Goal: Task Accomplishment & Management: Use online tool/utility

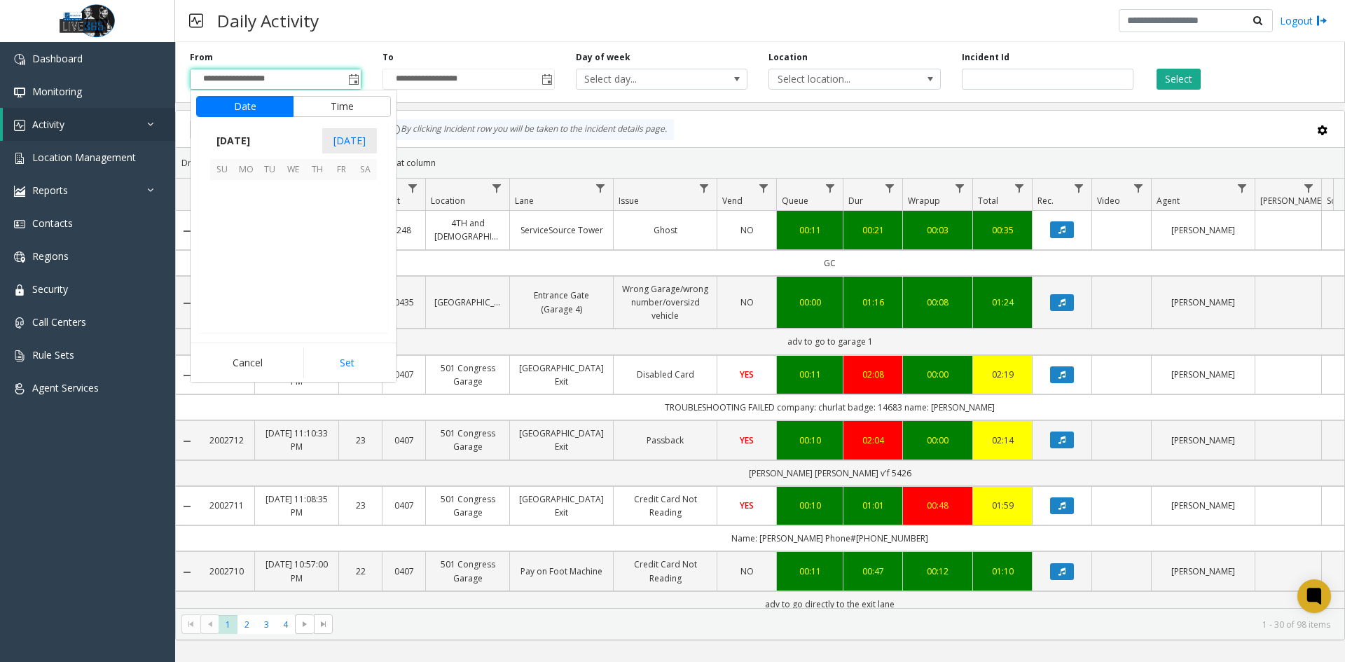
scroll to position [251303, 0]
click at [225, 261] on span "17" at bounding box center [222, 264] width 24 height 24
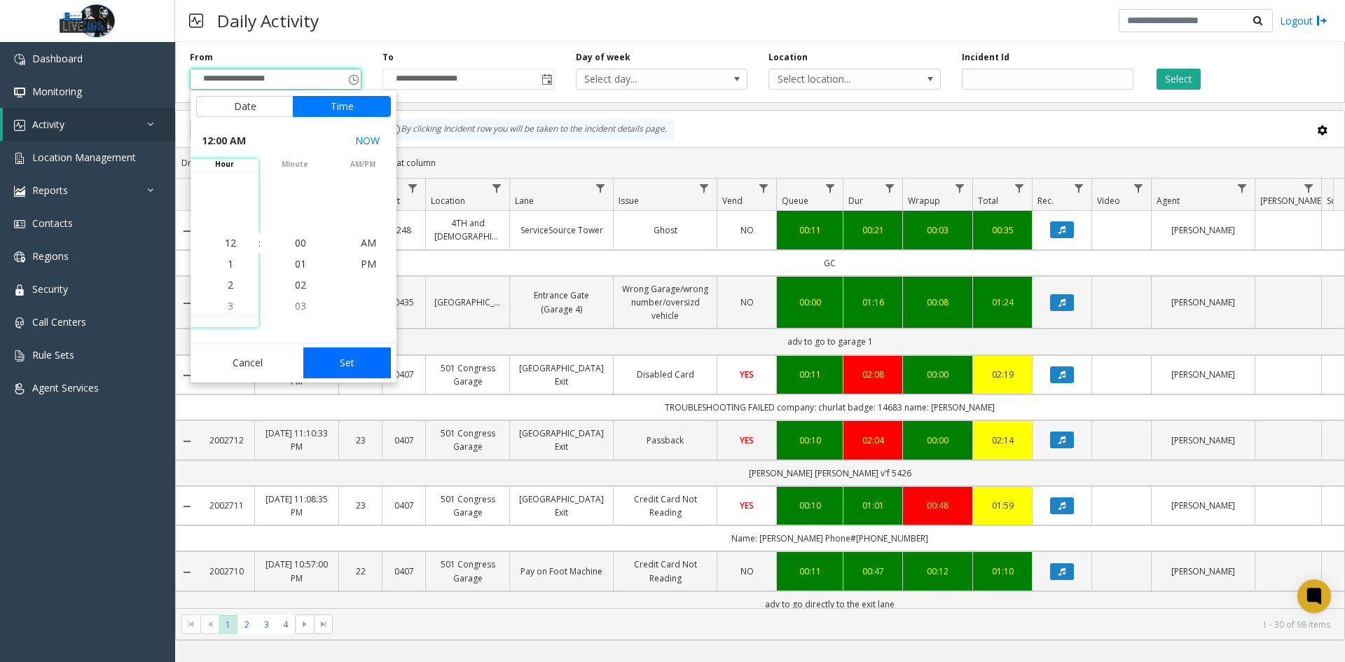
click at [352, 350] on button "Set" at bounding box center [347, 363] width 88 height 31
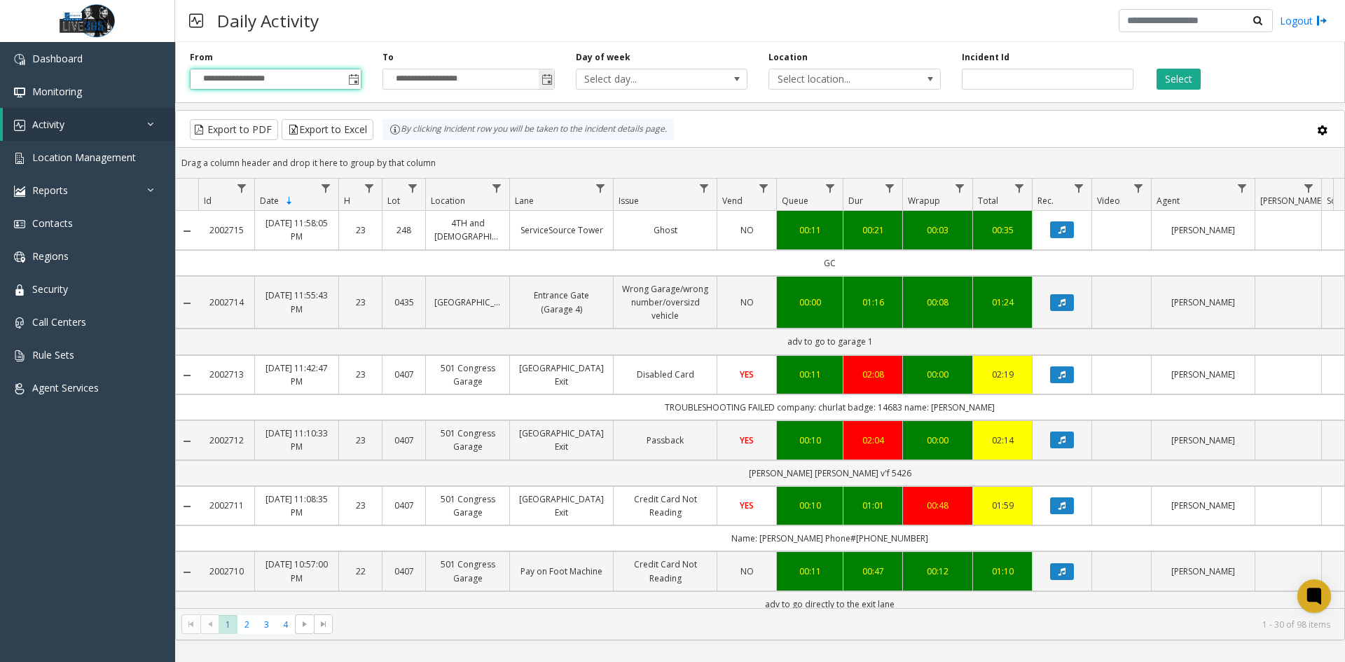
click at [546, 85] on span "Toggle popup" at bounding box center [547, 79] width 11 height 11
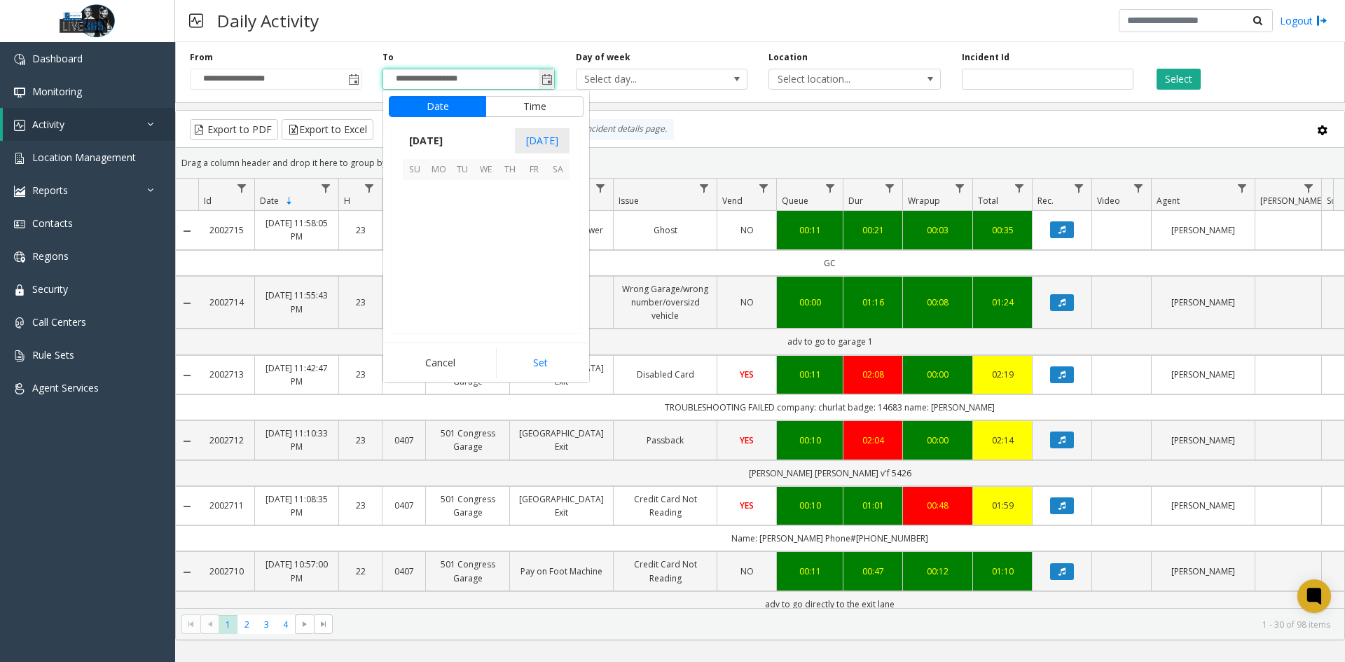
scroll to position [21, 0]
click at [416, 263] on span "17" at bounding box center [415, 264] width 24 height 24
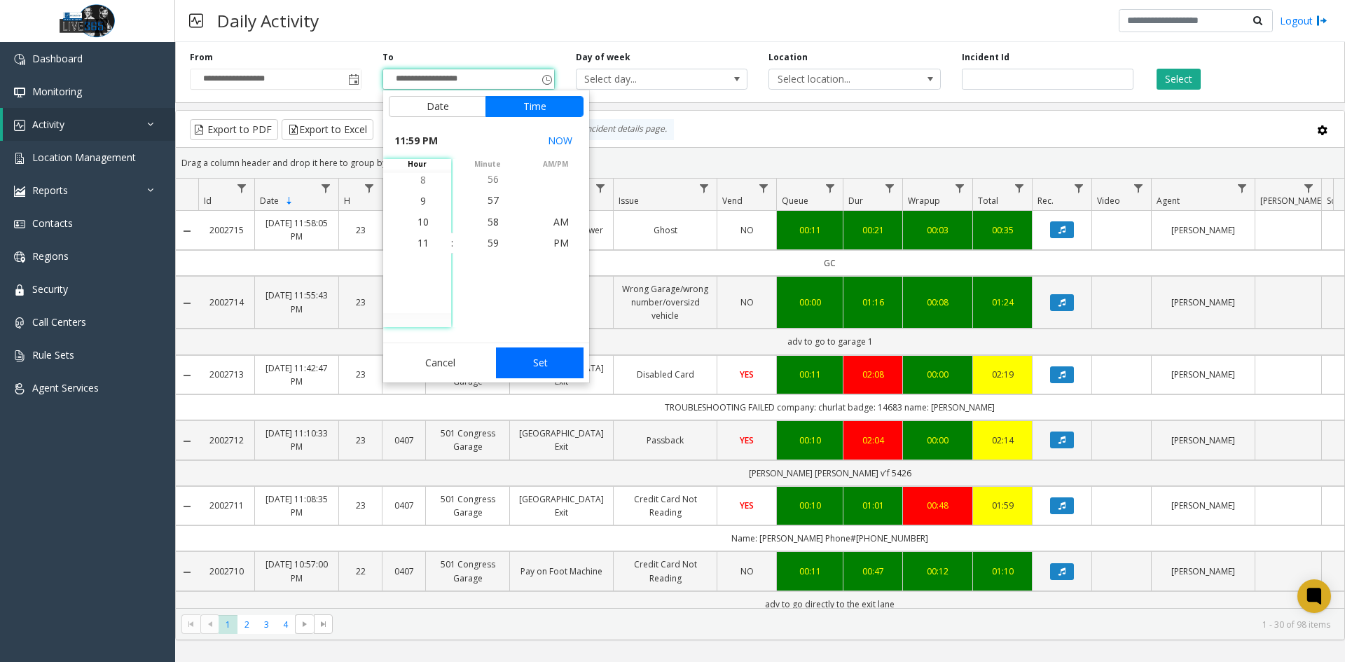
click at [536, 357] on button "Set" at bounding box center [540, 363] width 88 height 31
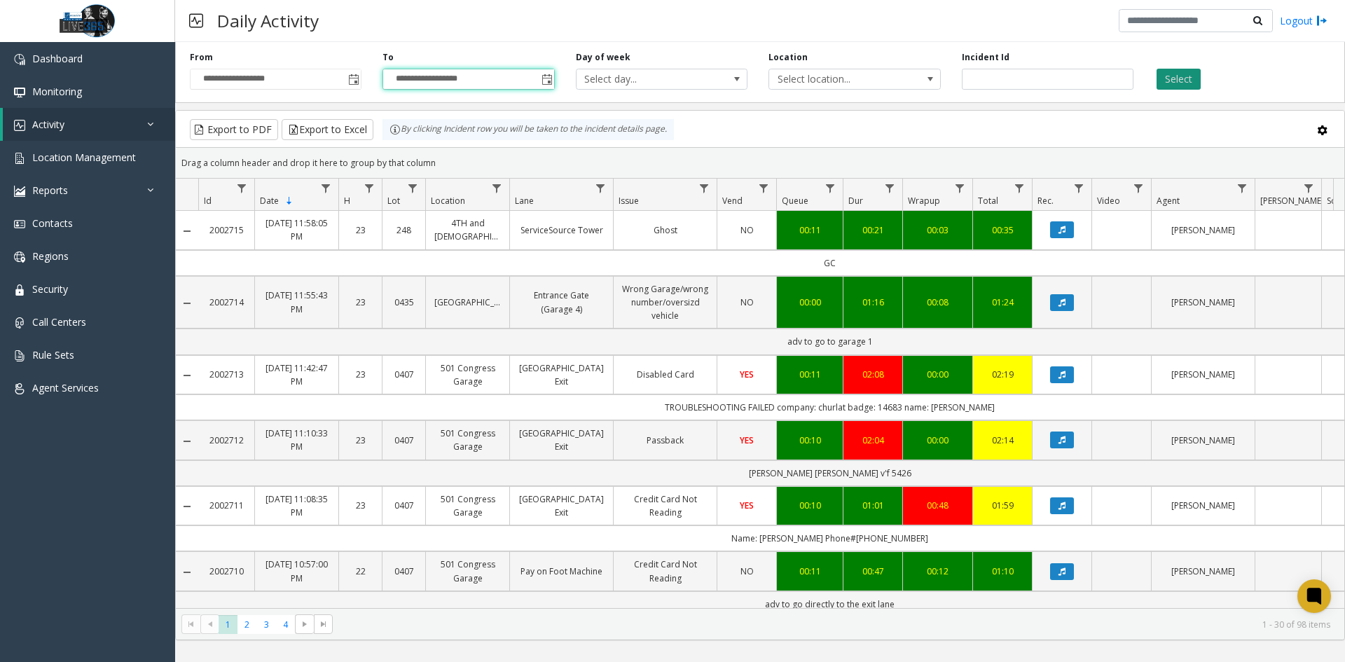
click at [1176, 80] on button "Select" at bounding box center [1179, 79] width 44 height 21
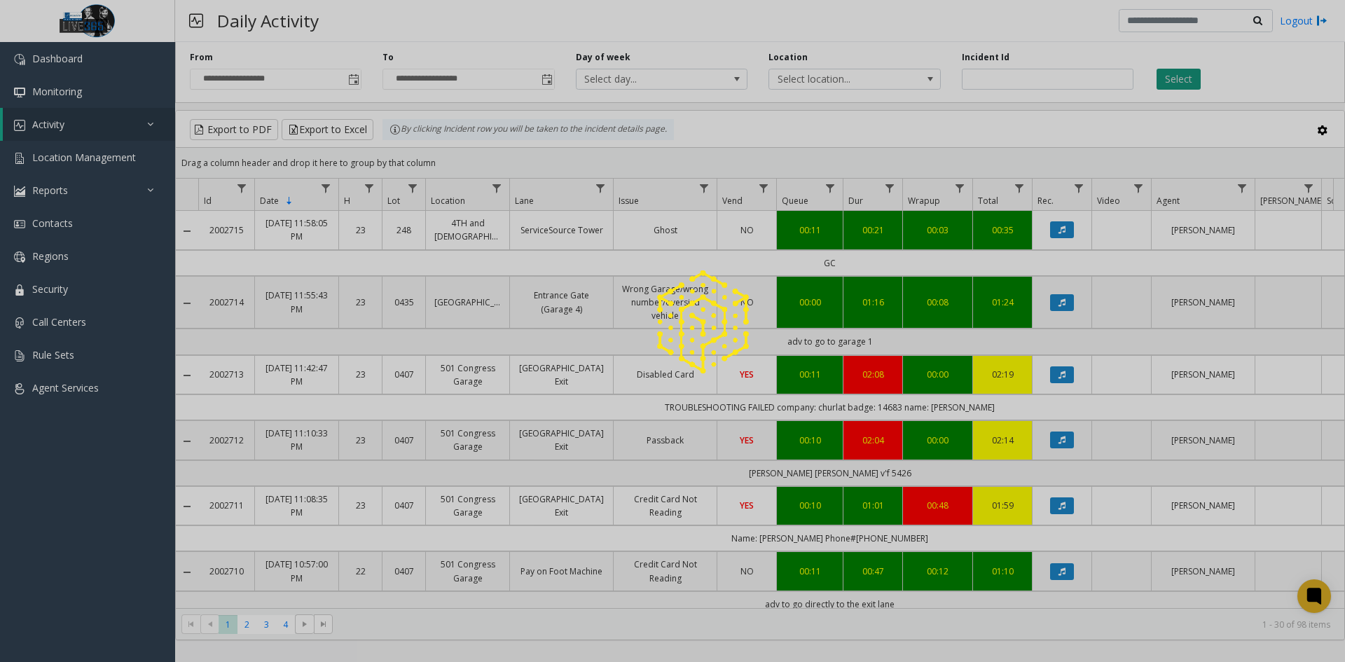
click at [1176, 80] on div at bounding box center [672, 331] width 1345 height 662
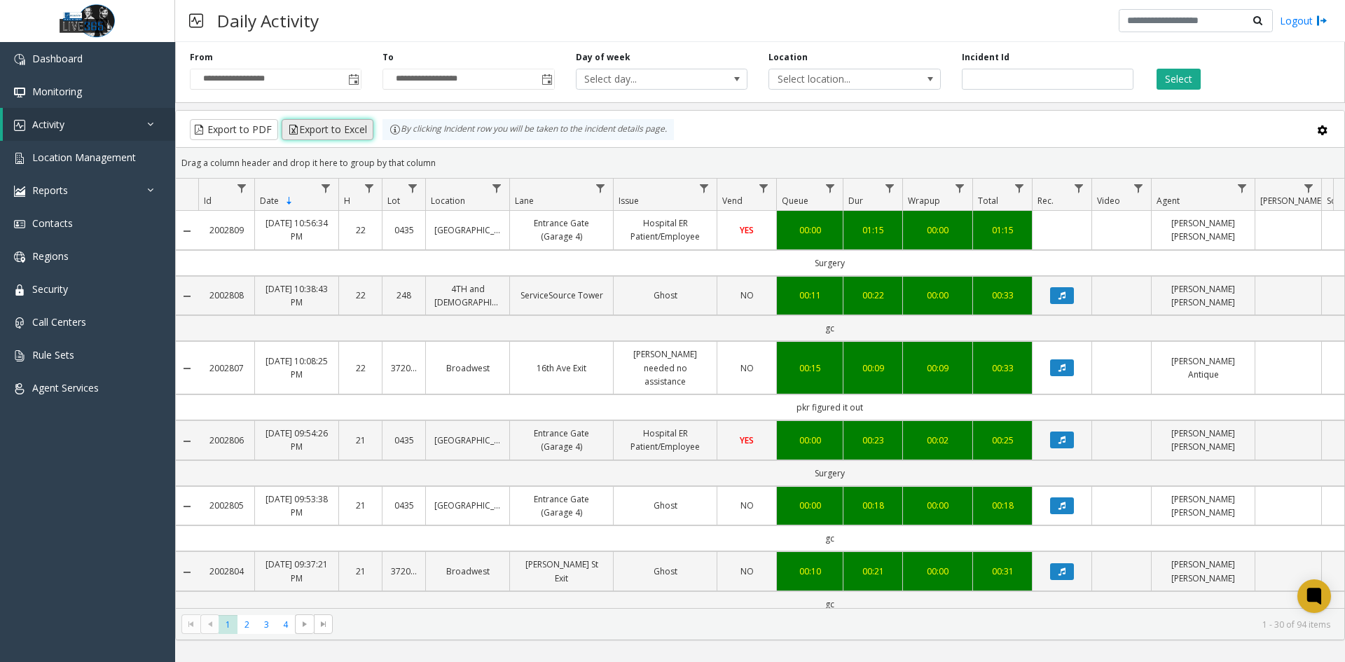
click at [357, 129] on button "Export to Excel" at bounding box center [328, 129] width 92 height 21
